Goal: Information Seeking & Learning: Learn about a topic

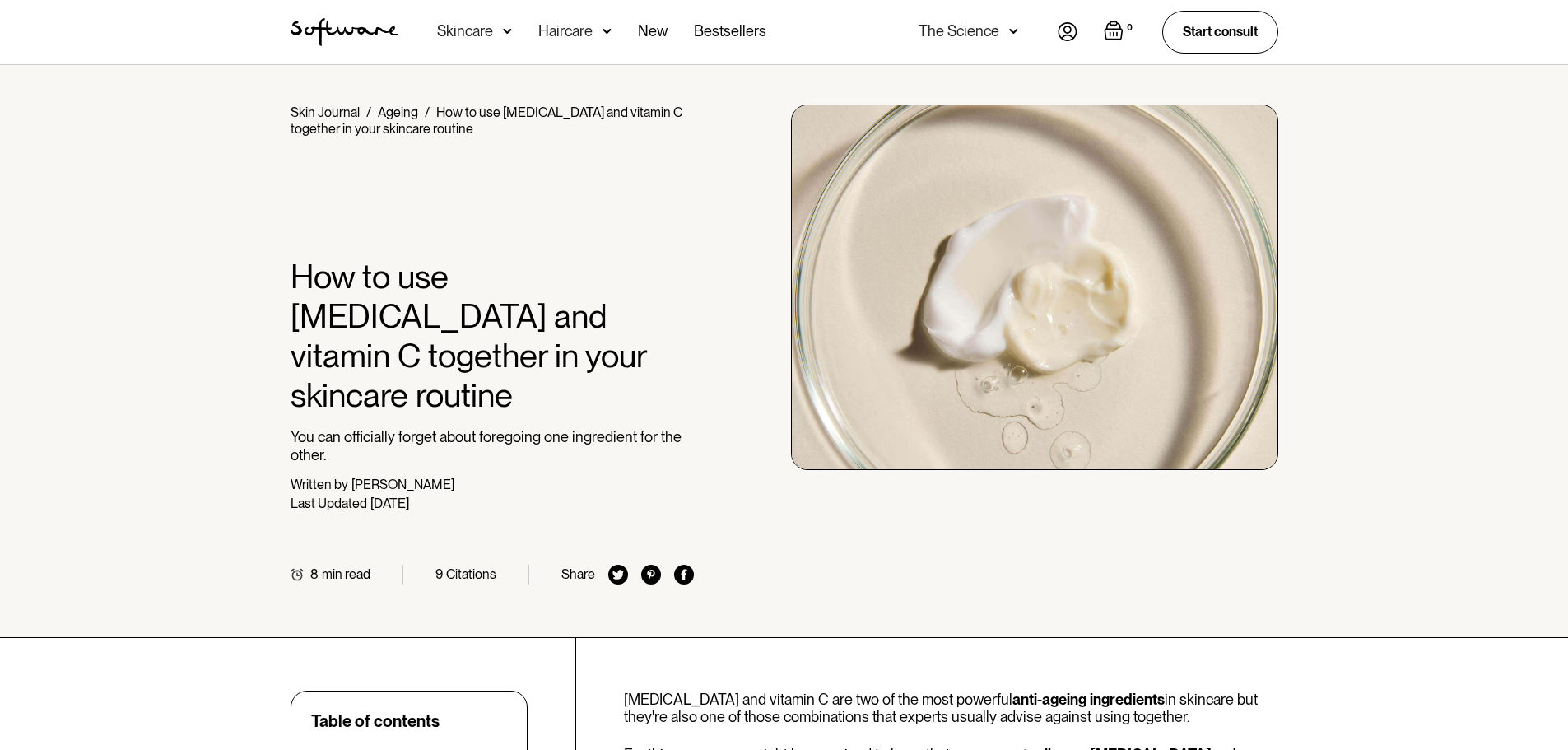
scroll to position [330, 0]
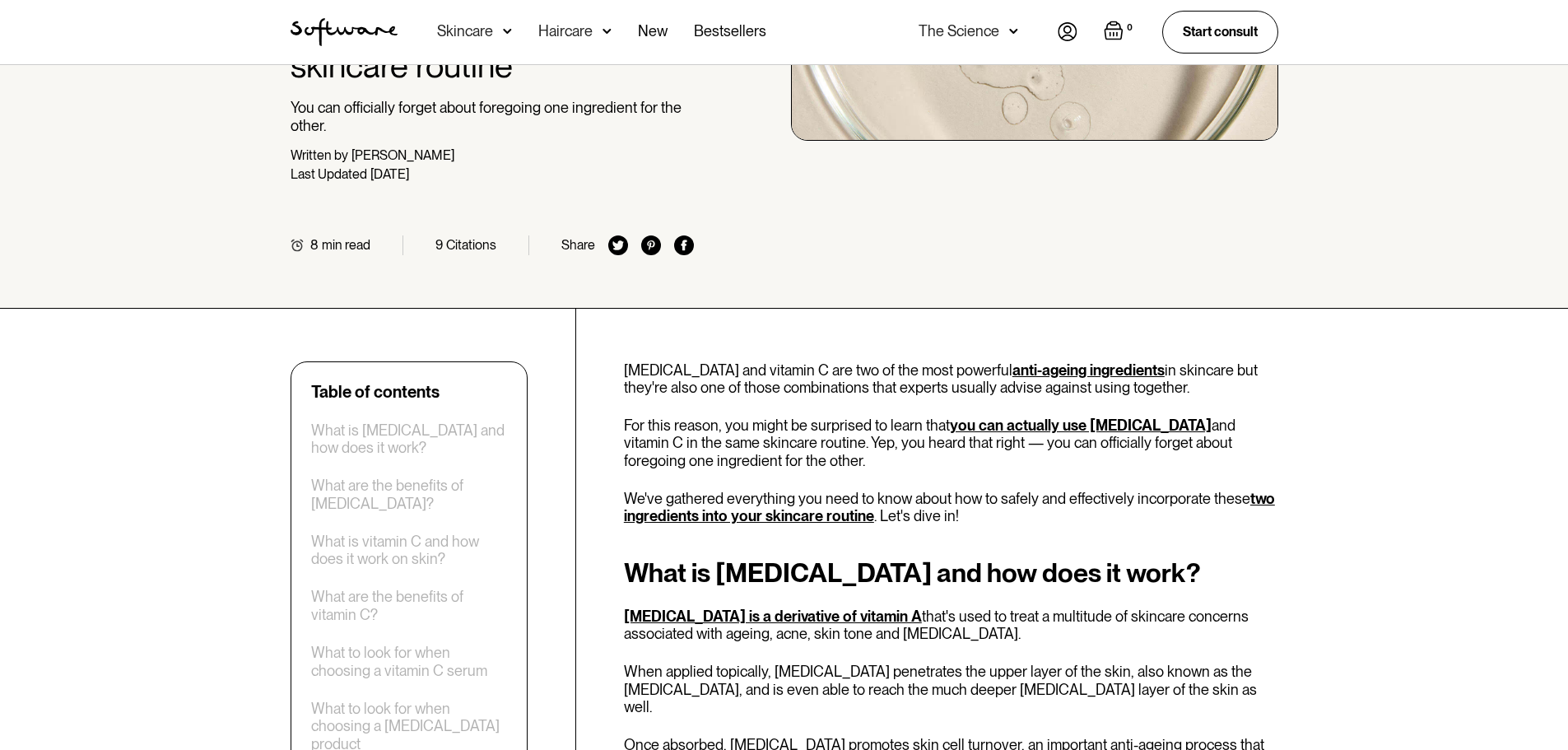
click at [772, 736] on p "Once absorbed, [MEDICAL_DATA] promotes skin cell turnover, an important anti-ag…" at bounding box center [951, 762] width 654 height 54
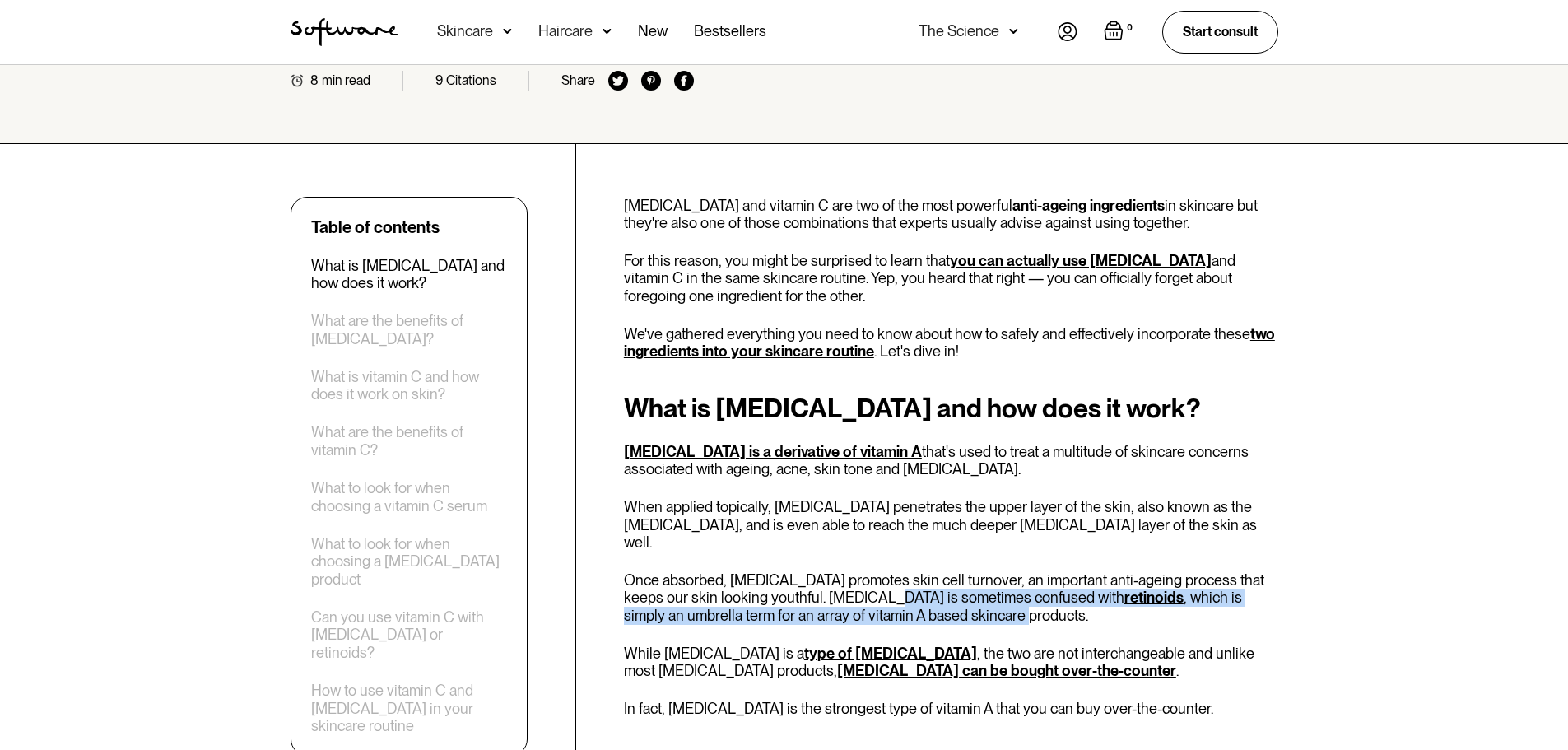
drag, startPoint x: 827, startPoint y: 537, endPoint x: 835, endPoint y: 551, distance: 16.1
click at [835, 571] on p "Once absorbed, [MEDICAL_DATA] promotes skin cell turnover, an important anti-ag…" at bounding box center [951, 598] width 654 height 54
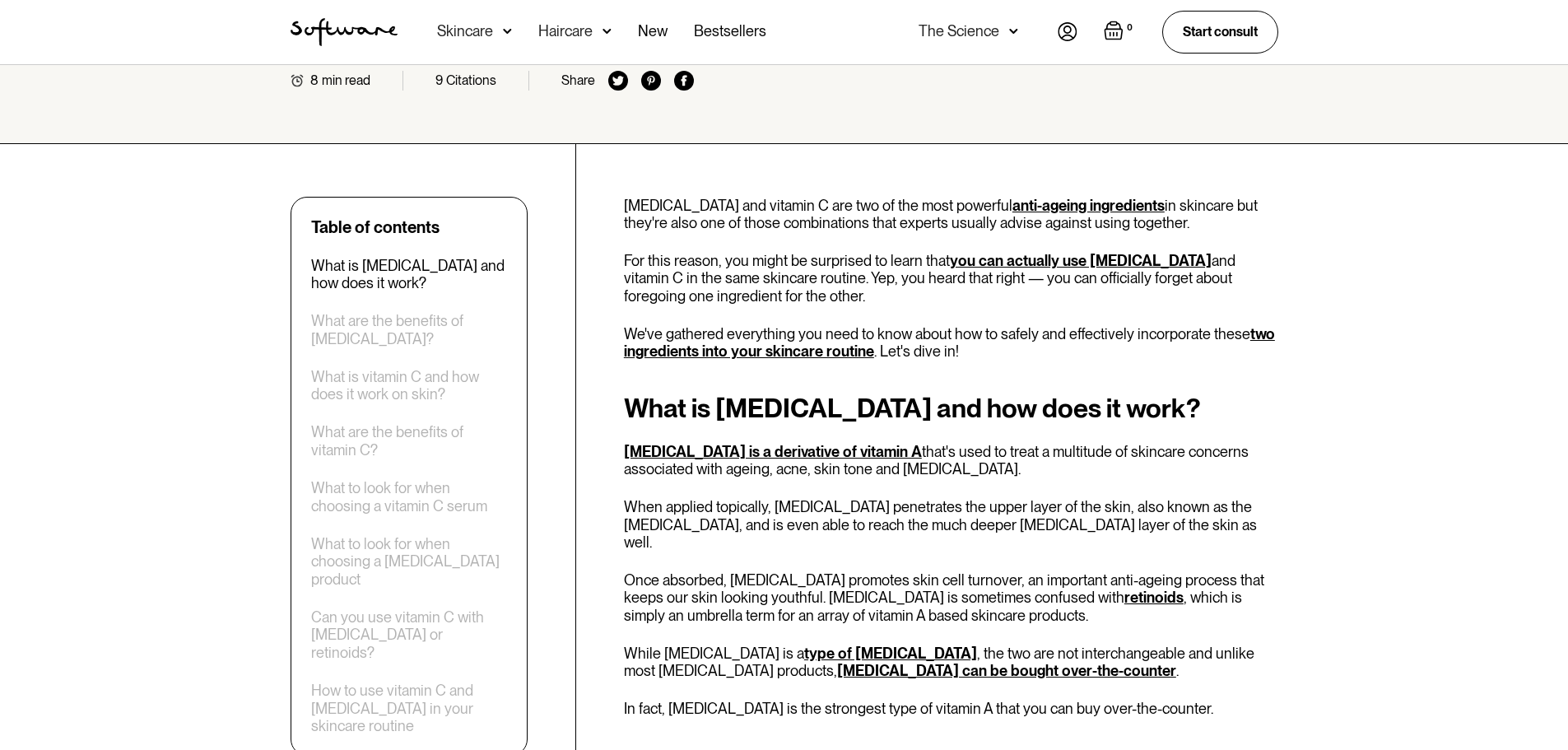
click at [1096, 645] on p "While [MEDICAL_DATA] is a type of [MEDICAL_DATA] , the two are not interchangea…" at bounding box center [951, 662] width 654 height 35
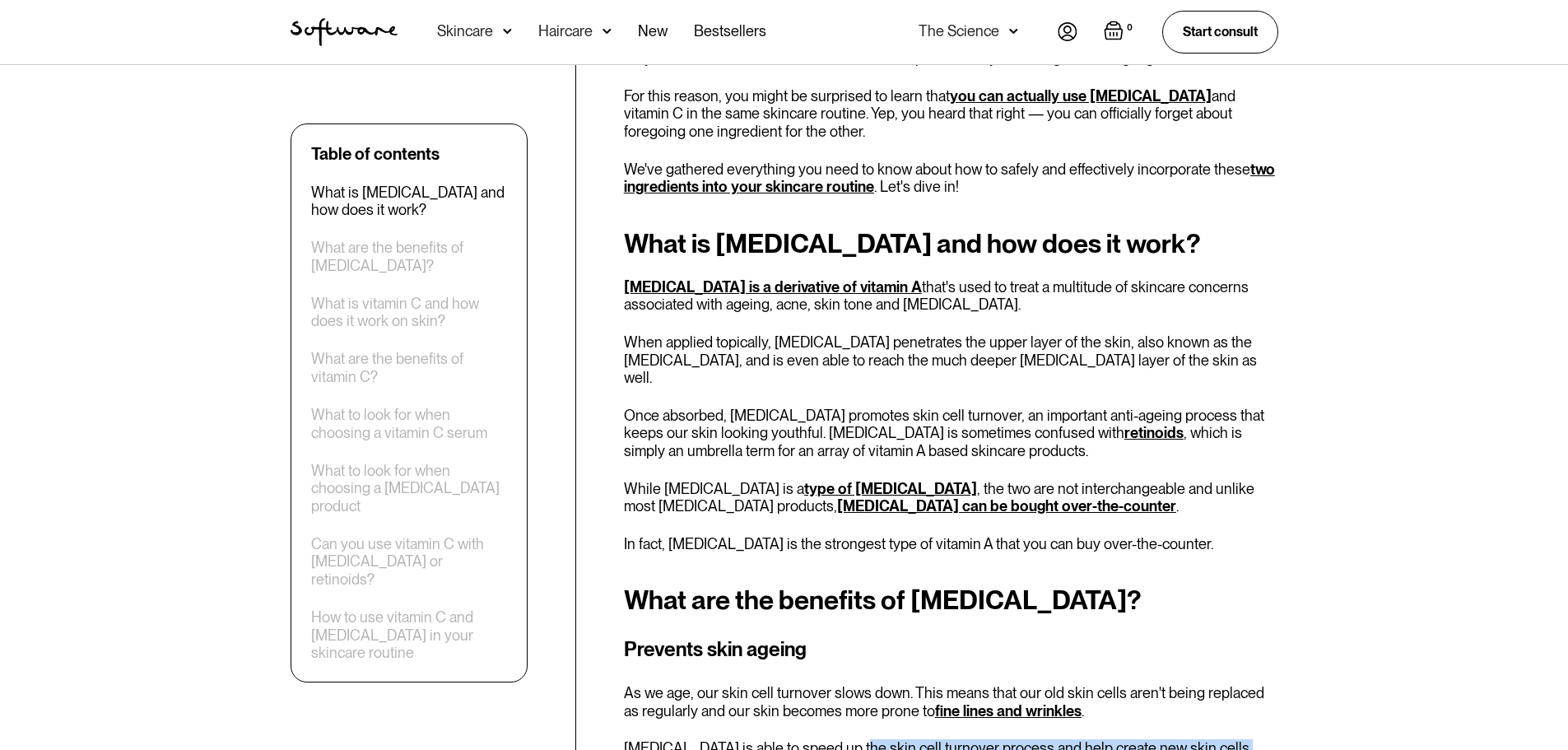
drag, startPoint x: 739, startPoint y: 705, endPoint x: 837, endPoint y: 690, distance: 99.1
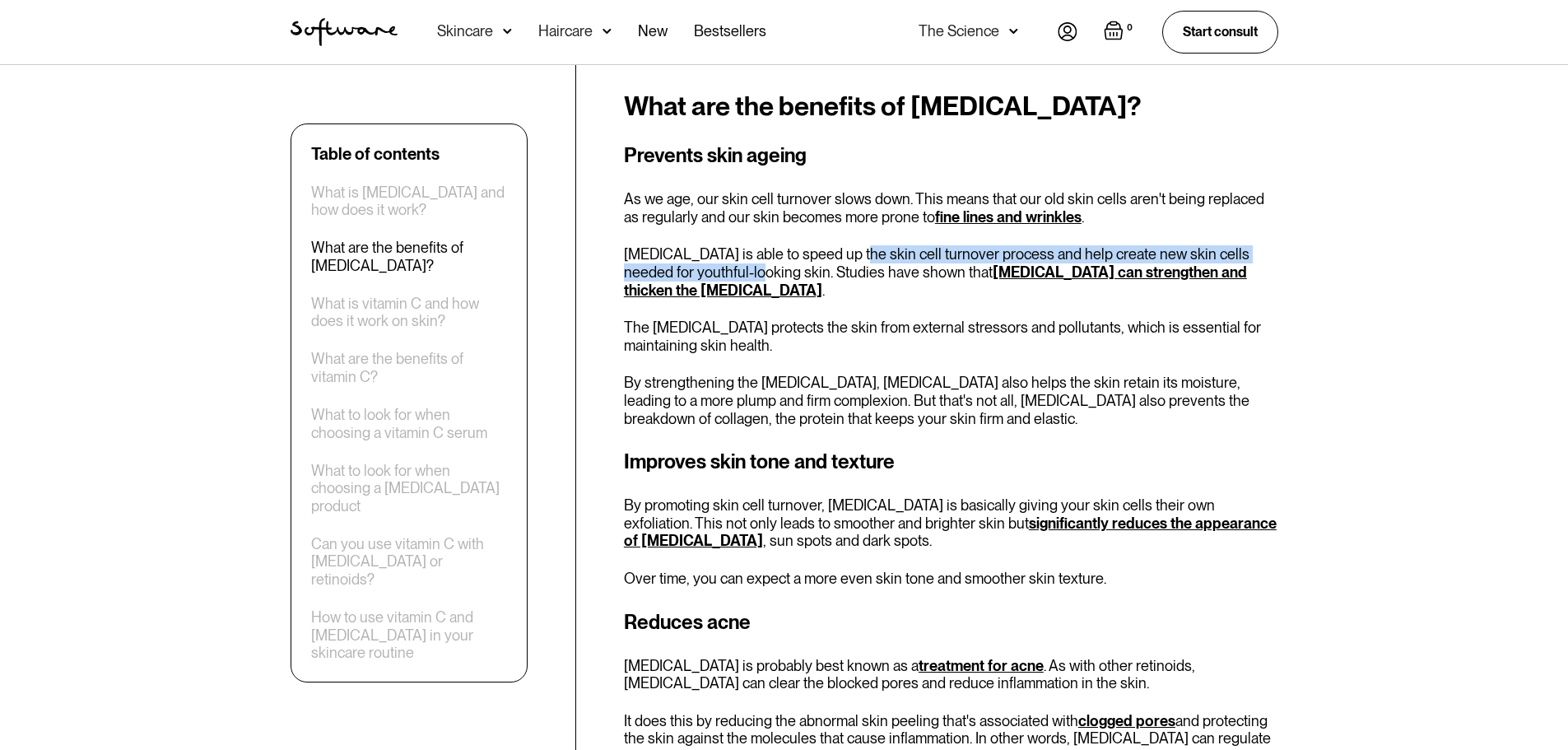
scroll to position [1812, 0]
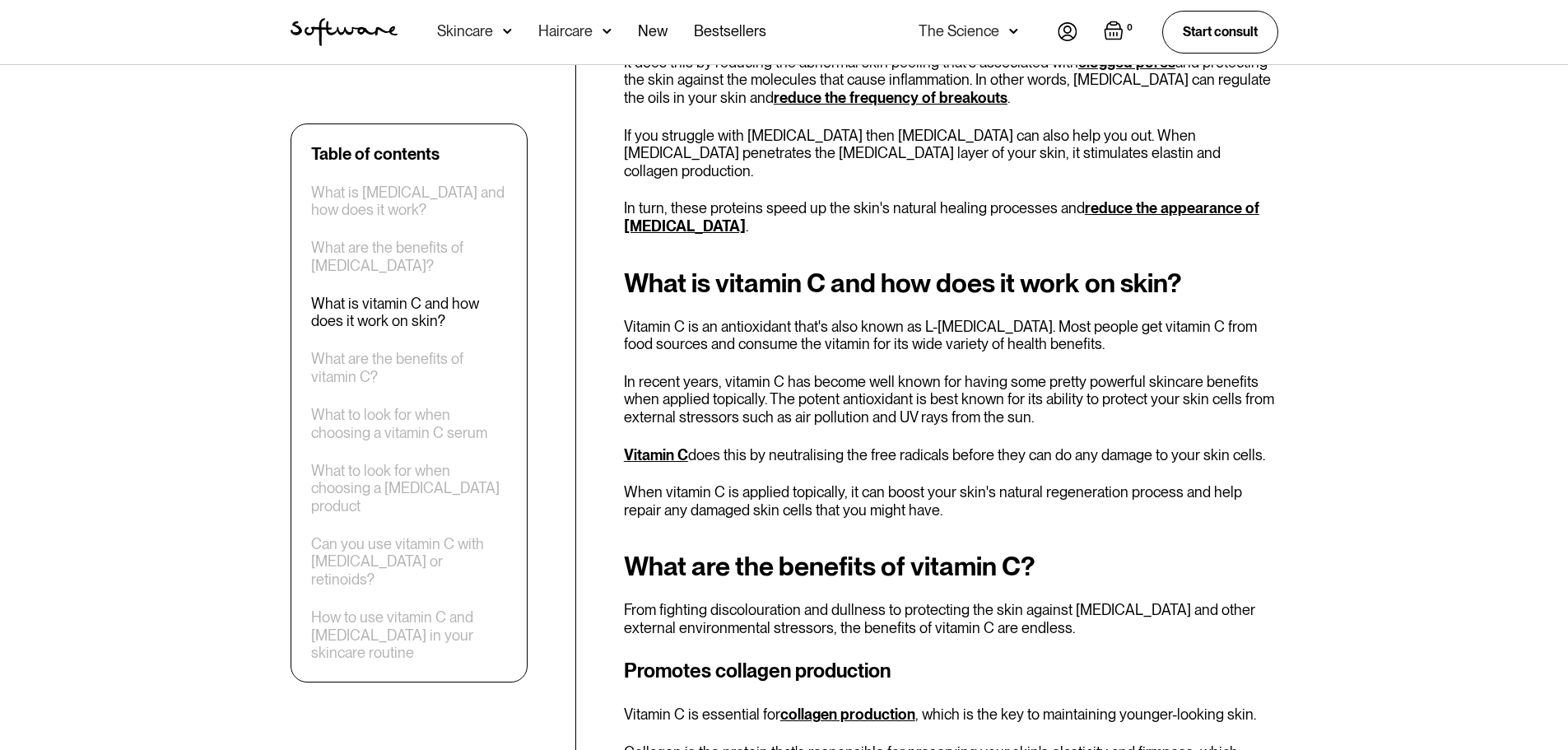
click at [839, 656] on h3 "Promotes collagen production" at bounding box center [951, 670] width 654 height 29
drag, startPoint x: 662, startPoint y: 580, endPoint x: 820, endPoint y: 589, distance: 158.3
click at [820, 656] on h3 "Promotes collagen production" at bounding box center [951, 670] width 654 height 29
click at [912, 656] on h3 "Promotes collagen production" at bounding box center [951, 670] width 654 height 29
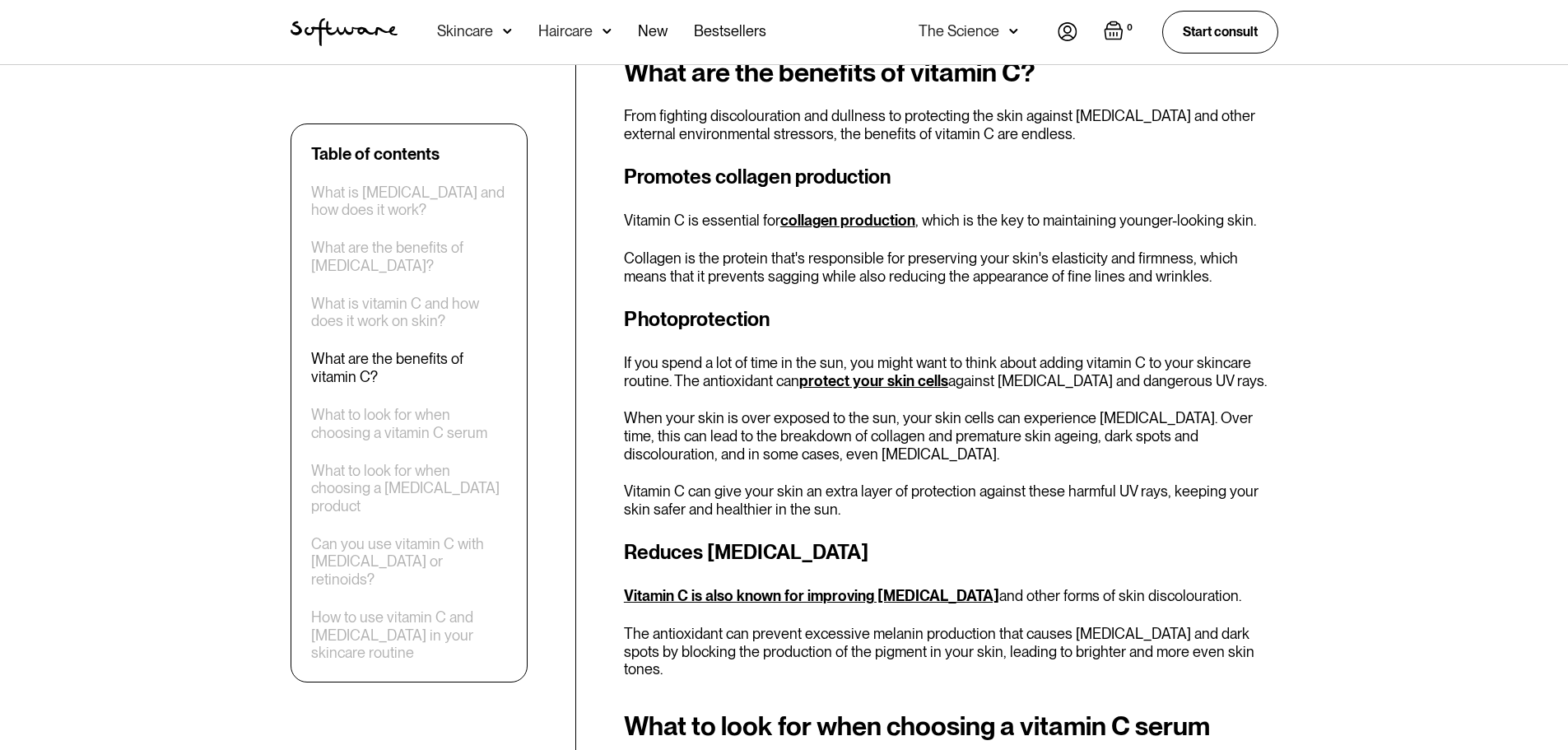
scroll to position [2634, 0]
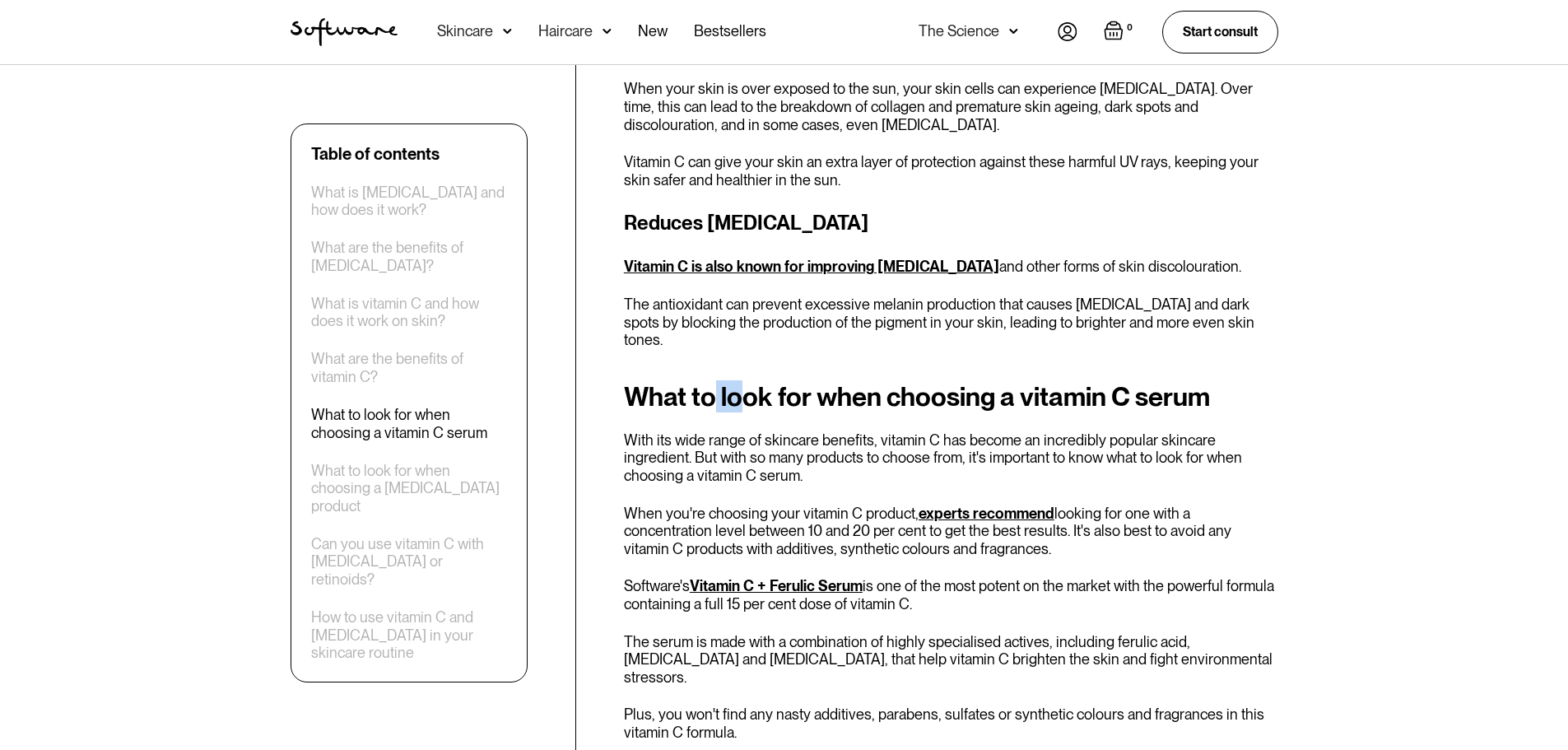
drag, startPoint x: 711, startPoint y: 310, endPoint x: 740, endPoint y: 311, distance: 29.0
click at [740, 382] on h2 "What to look for when choosing a vitamin C serum" at bounding box center [951, 396] width 654 height 29
click at [884, 382] on h2 "What to look for when choosing a vitamin C serum" at bounding box center [951, 396] width 654 height 29
click at [739, 382] on h2 "What to look for when choosing a vitamin C serum" at bounding box center [951, 396] width 654 height 29
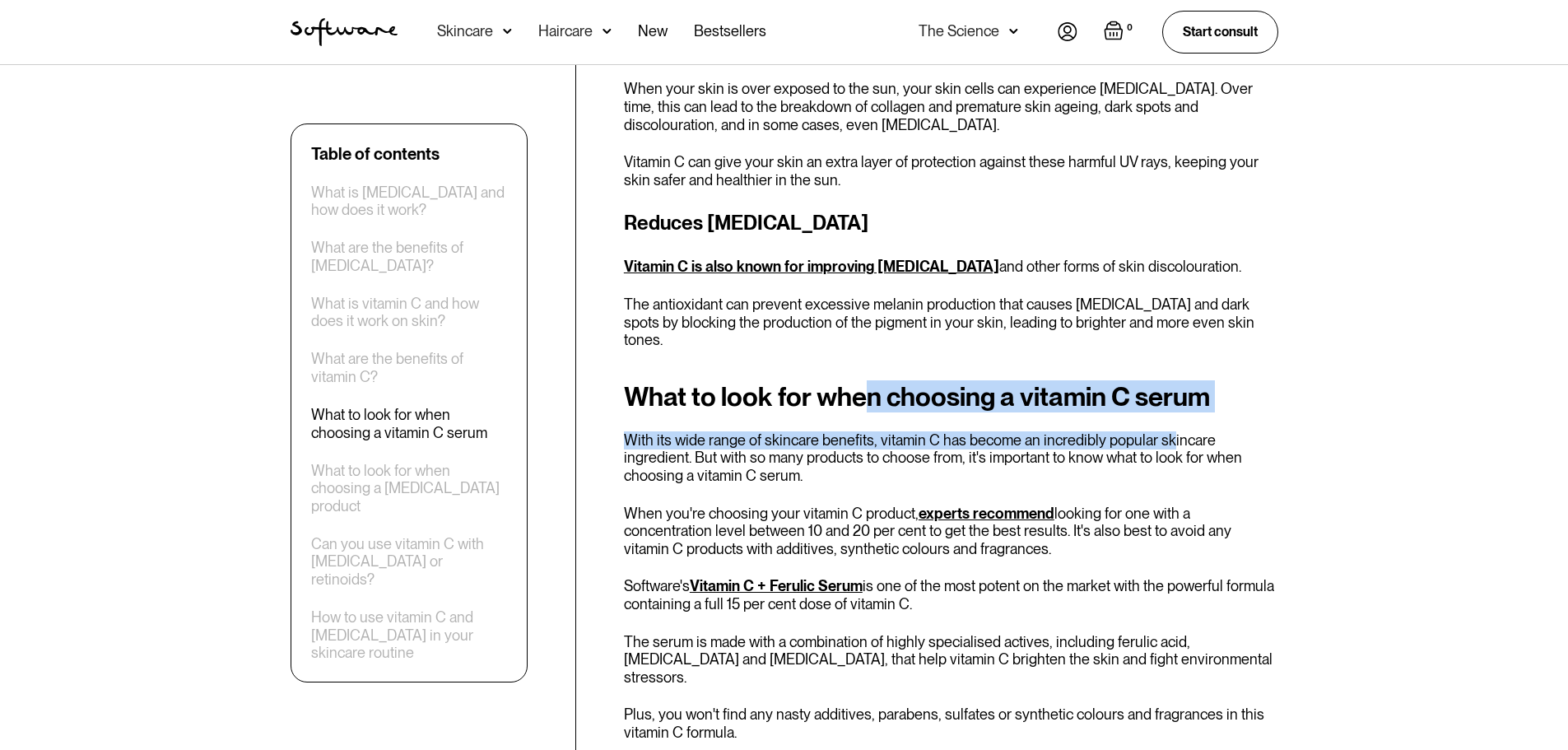
drag, startPoint x: 879, startPoint y: 318, endPoint x: 1163, endPoint y: 335, distance: 284.5
click at [1163, 382] on div "What to look for when choosing a vitamin C serum With its wide range of skincar…" at bounding box center [951, 607] width 654 height 452
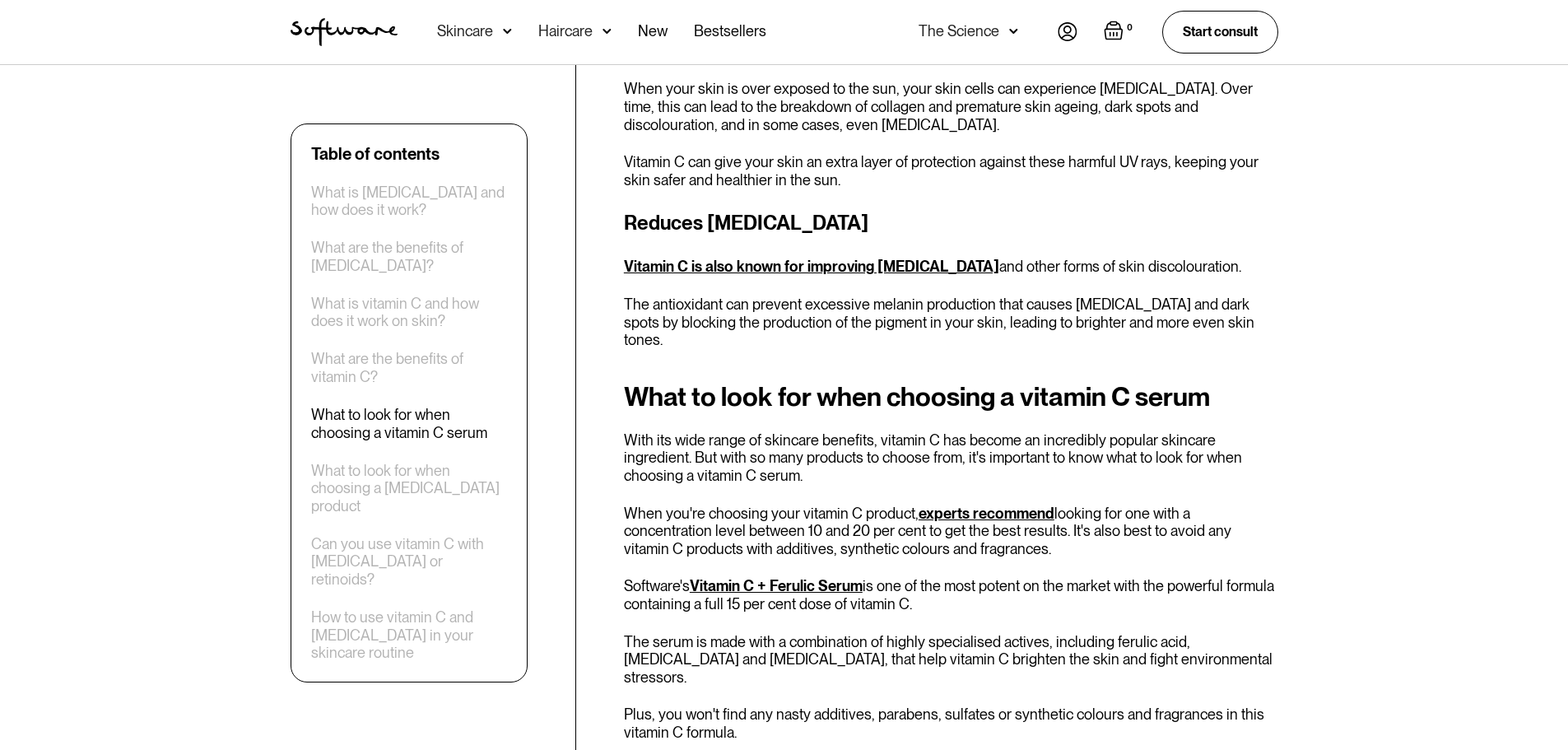
drag, startPoint x: 751, startPoint y: 416, endPoint x: 767, endPoint y: 432, distance: 22.6
click at [753, 505] on p "When you're choosing your vitamin C product, experts recommend looking for one …" at bounding box center [951, 531] width 654 height 54
drag, startPoint x: 698, startPoint y: 444, endPoint x: 658, endPoint y: 438, distance: 40.4
click at [698, 505] on p "When you're choosing your vitamin C product, experts recommend looking for one …" at bounding box center [951, 531] width 654 height 54
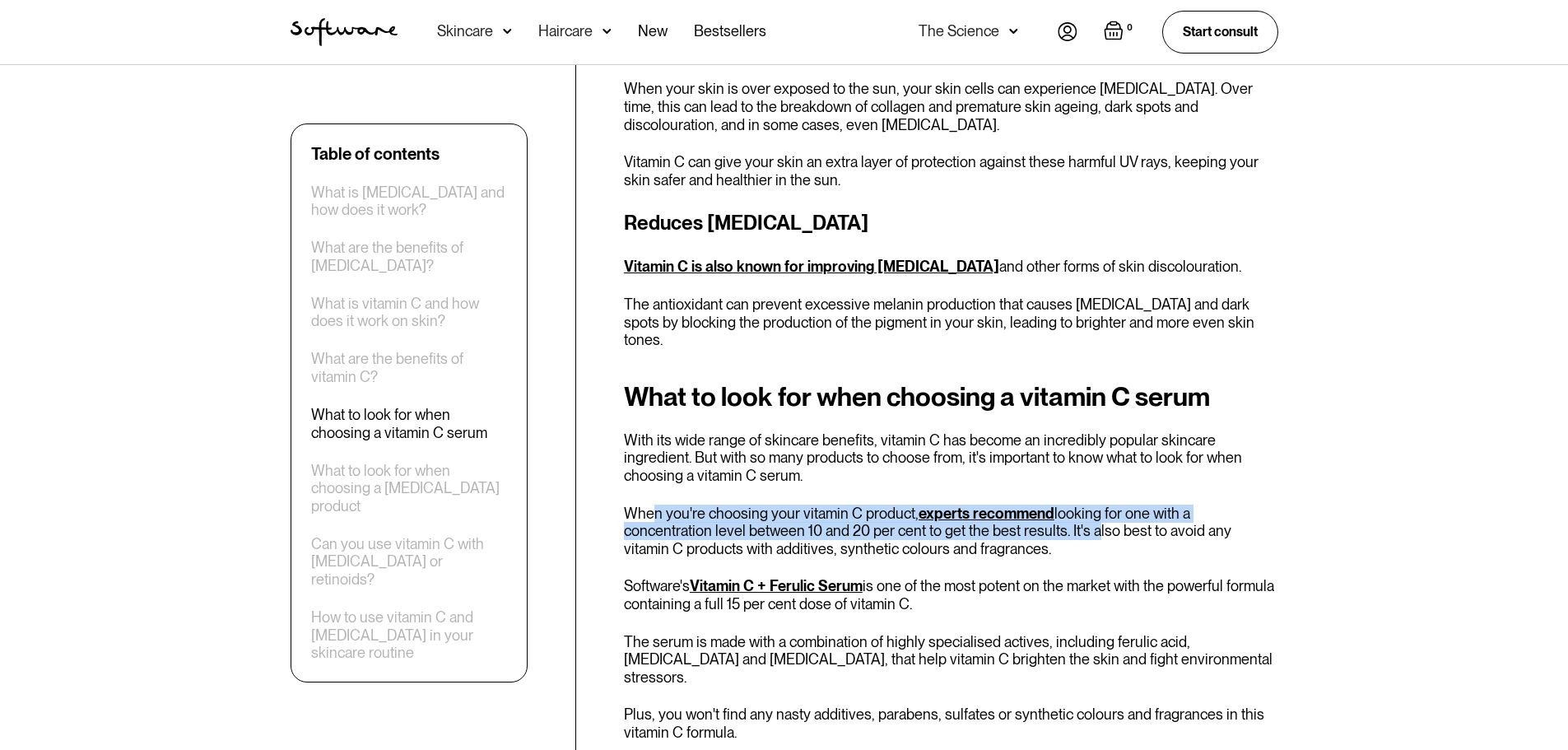
drag, startPoint x: 651, startPoint y: 419, endPoint x: 998, endPoint y: 431, distance: 347.2
click at [998, 505] on p "When you're choosing your vitamin C product, experts recommend looking for one …" at bounding box center [951, 531] width 654 height 54
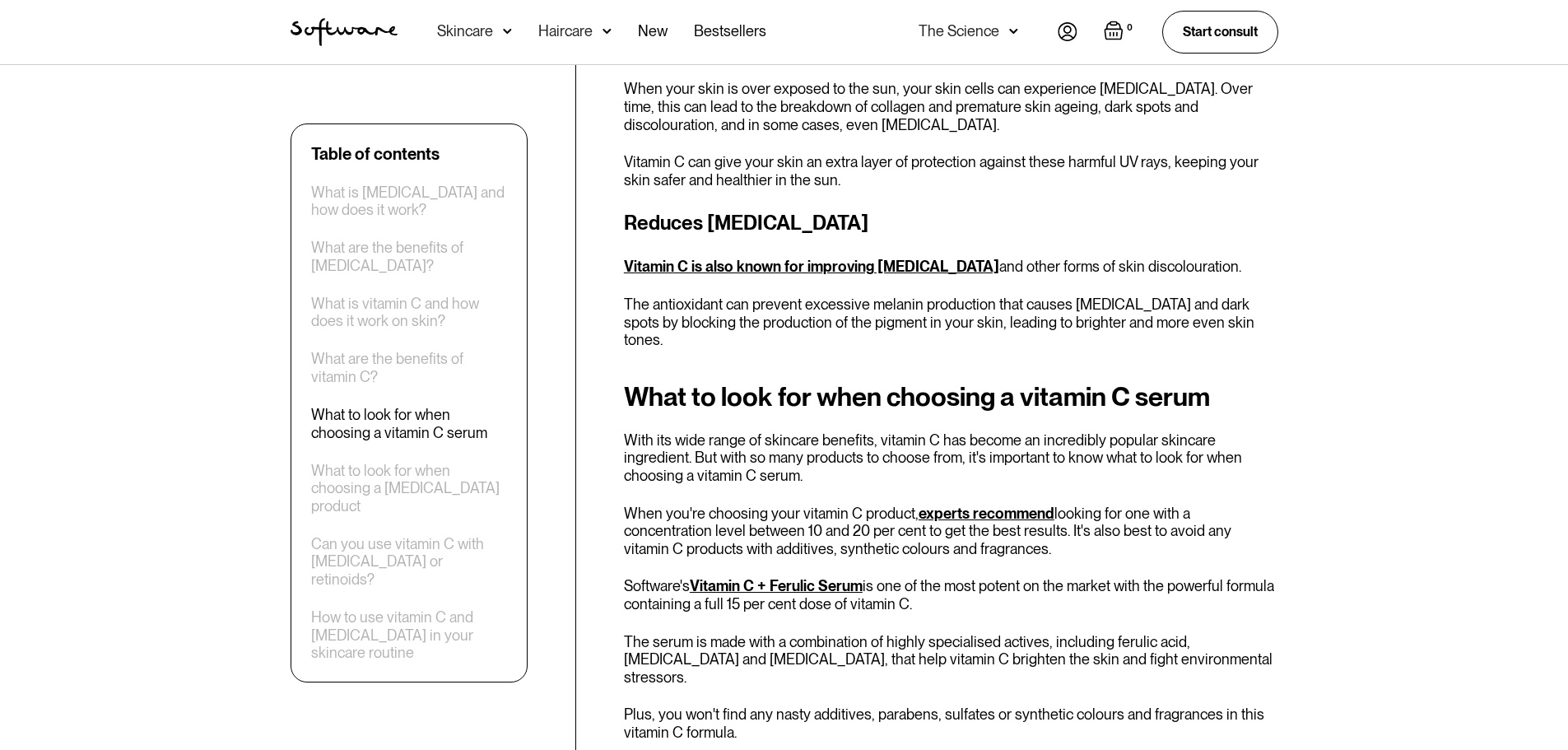
click at [1026, 505] on p "When you're choosing your vitamin C product, experts recommend looking for one …" at bounding box center [951, 531] width 654 height 54
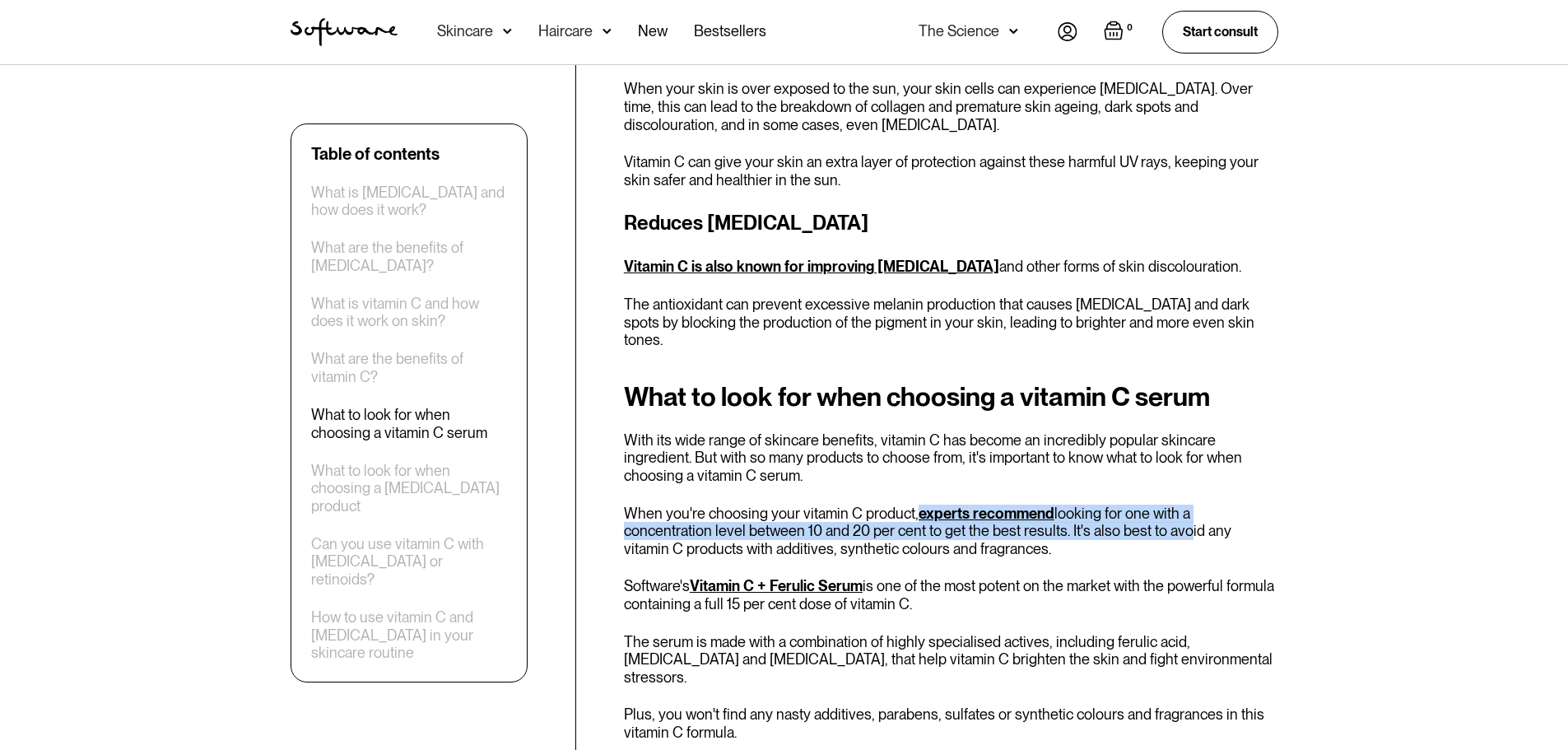
drag, startPoint x: 912, startPoint y: 425, endPoint x: 1087, endPoint y: 430, distance: 175.1
click at [1087, 505] on p "When you're choosing your vitamin C product, experts recommend looking for one …" at bounding box center [951, 531] width 654 height 54
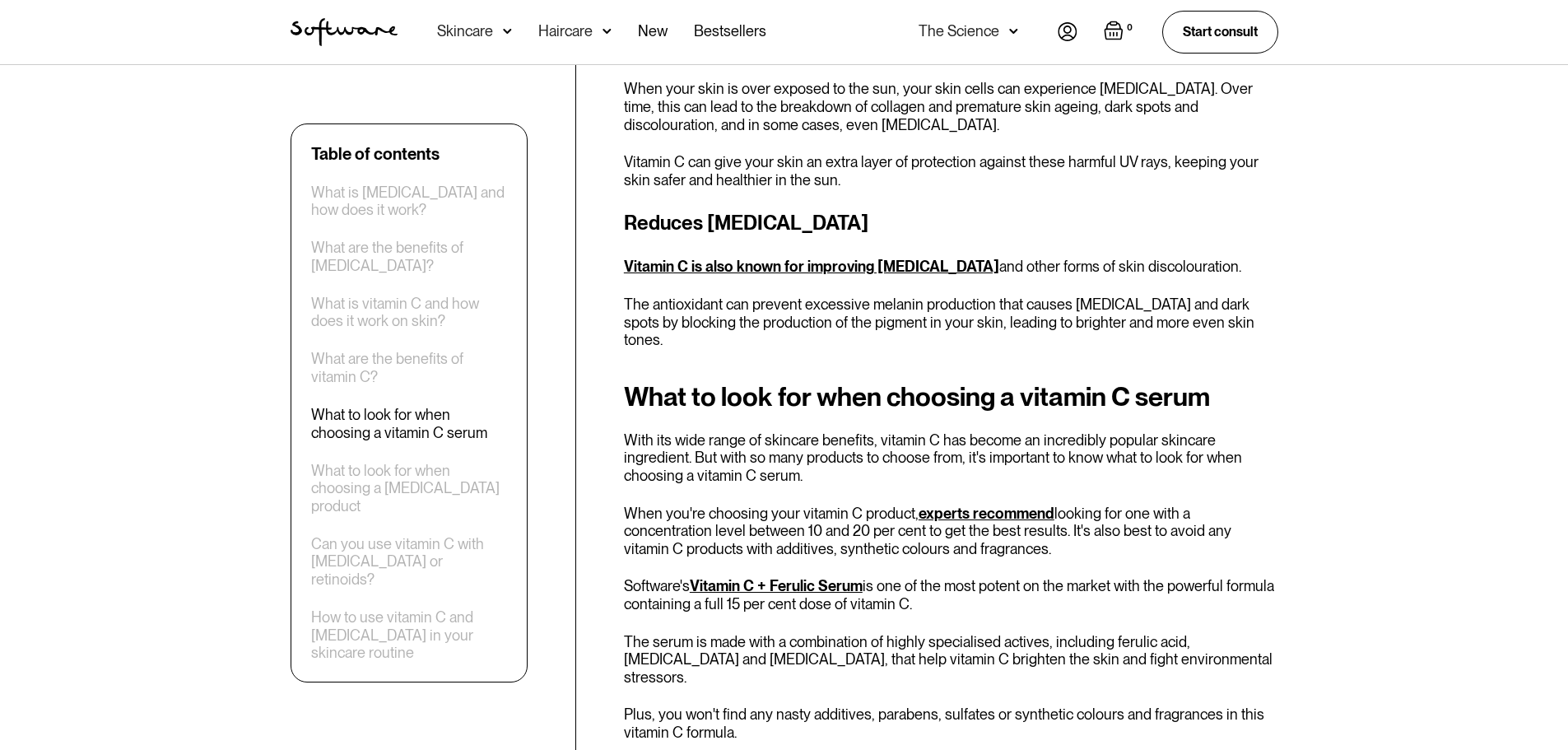
click at [1099, 505] on p "When you're choosing your vitamin C product, experts recommend looking for one …" at bounding box center [951, 531] width 654 height 54
click at [819, 505] on p "When you're choosing your vitamin C product, experts recommend looking for one …" at bounding box center [951, 531] width 654 height 54
drag, startPoint x: 779, startPoint y: 438, endPoint x: 1059, endPoint y: 437, distance: 280.0
click at [1059, 505] on p "When you're choosing your vitamin C product, experts recommend looking for one …" at bounding box center [951, 531] width 654 height 54
click at [871, 505] on p "When you're choosing your vitamin C product, experts recommend looking for one …" at bounding box center [951, 531] width 654 height 54
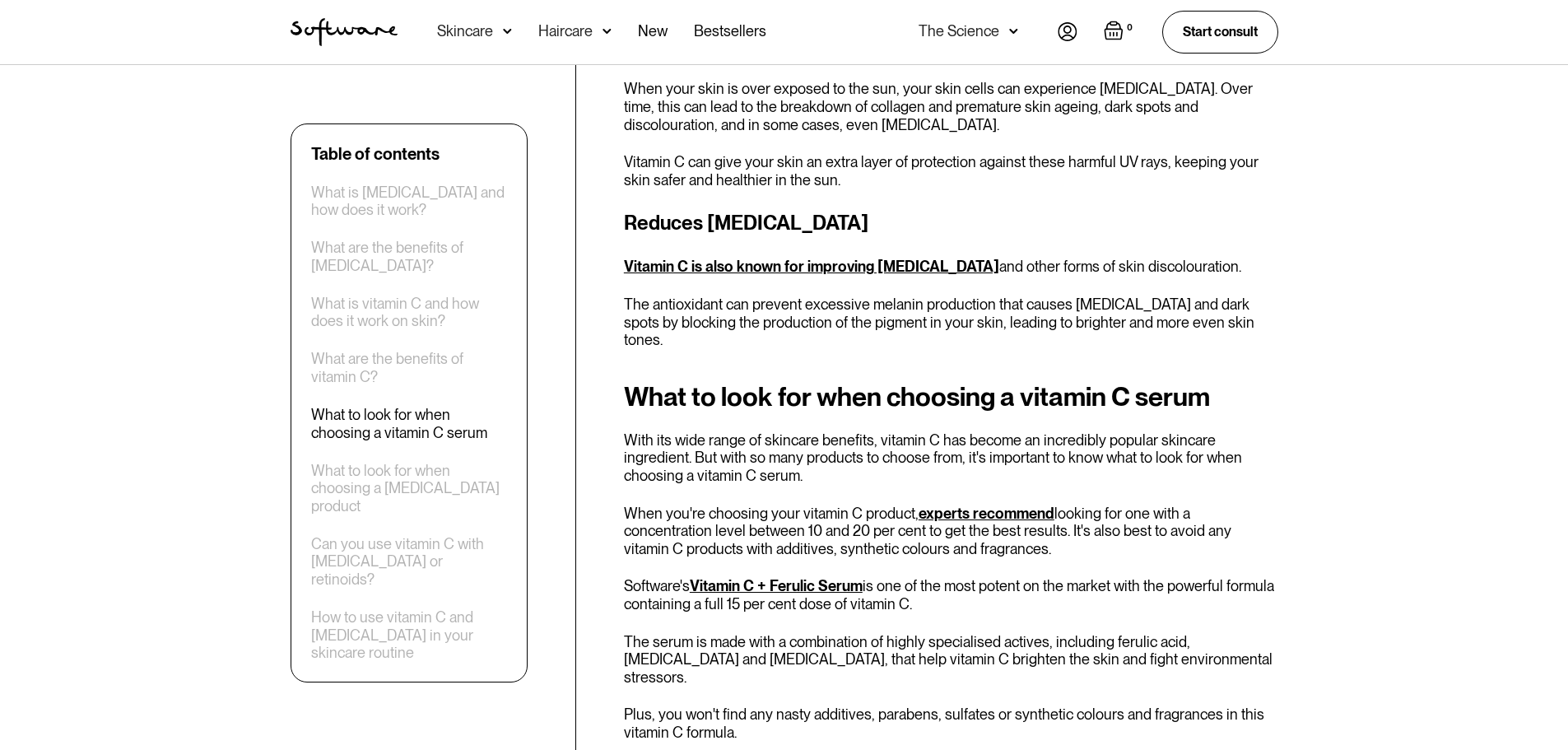
click at [722, 505] on p "When you're choosing your vitamin C product, experts recommend looking for one …" at bounding box center [951, 531] width 654 height 54
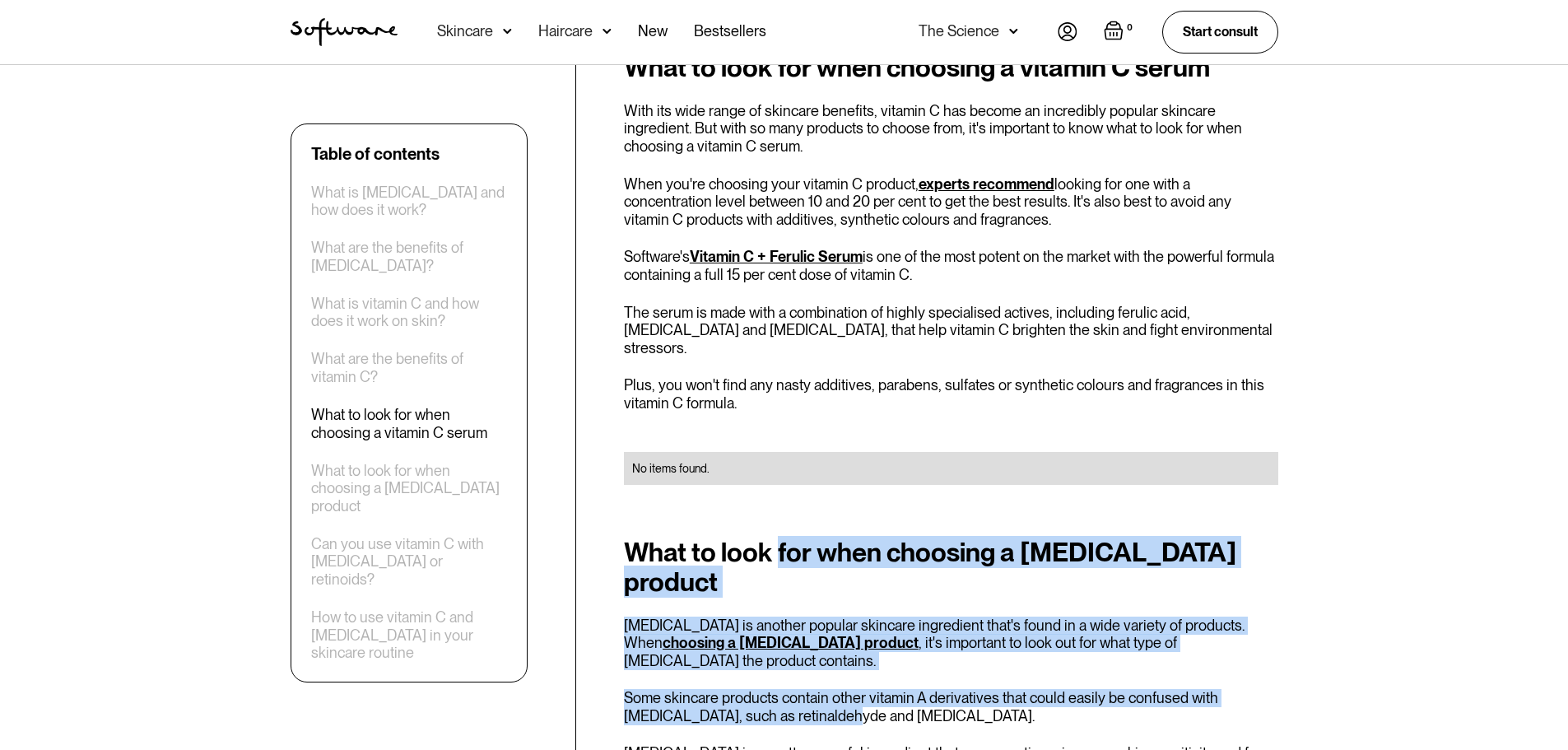
drag, startPoint x: 775, startPoint y: 439, endPoint x: 791, endPoint y: 562, distance: 124.0
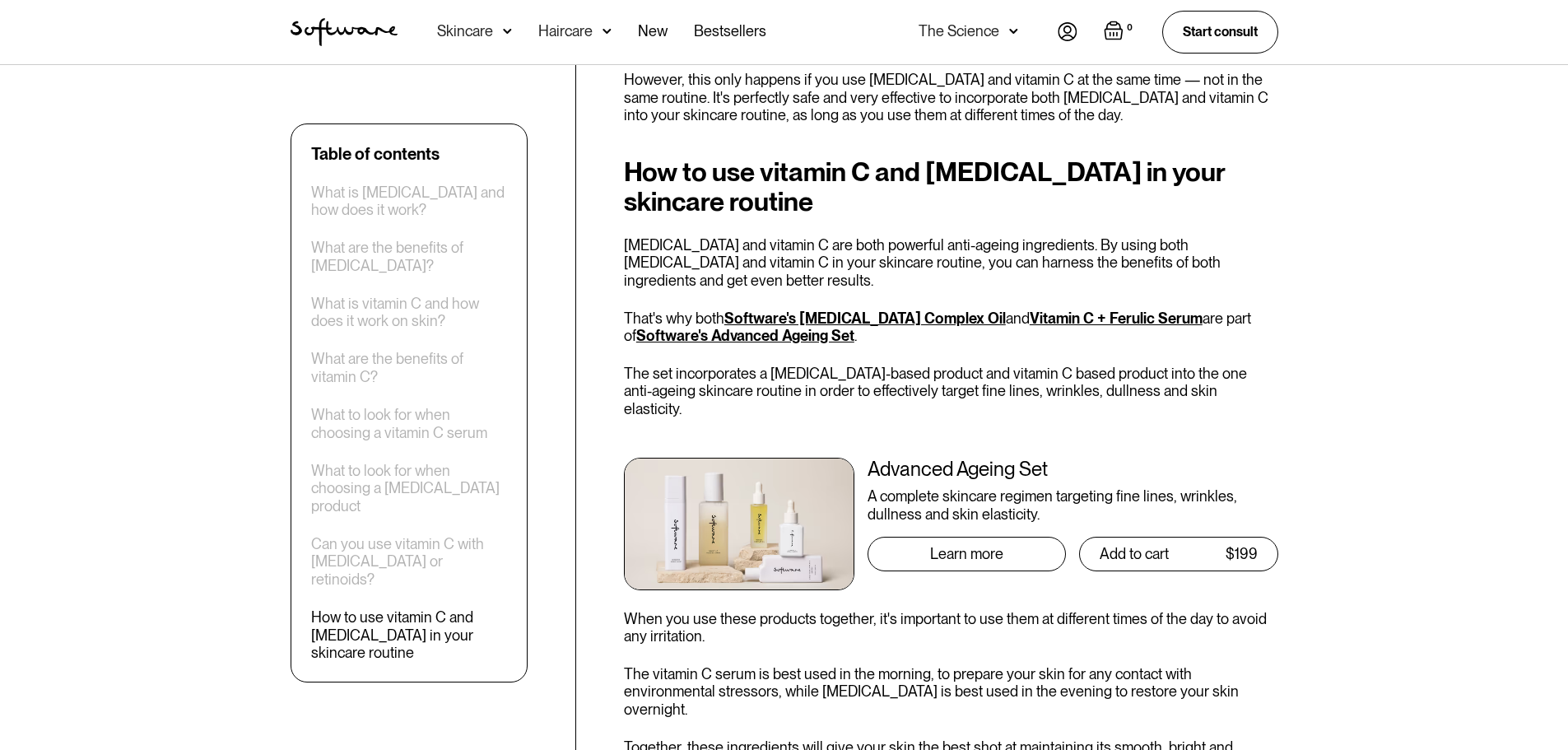
scroll to position [4280, 0]
